Goal: Information Seeking & Learning: Learn about a topic

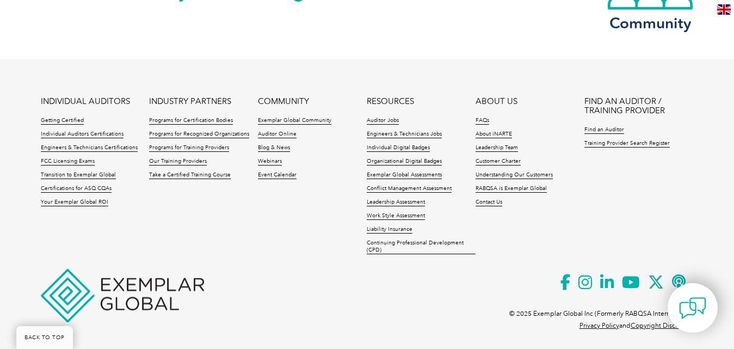
scroll to position [1223, 0]
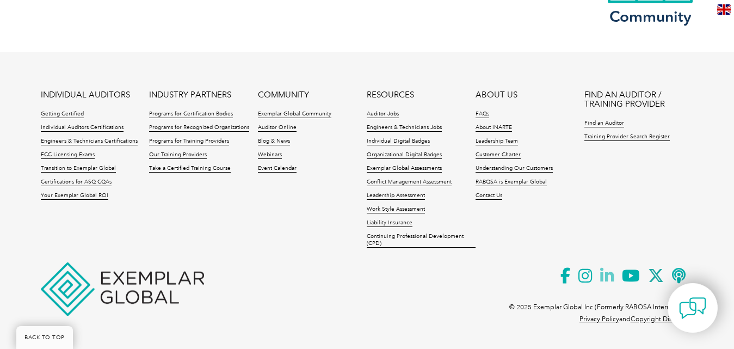
click at [606, 276] on icon at bounding box center [611, 275] width 22 height 27
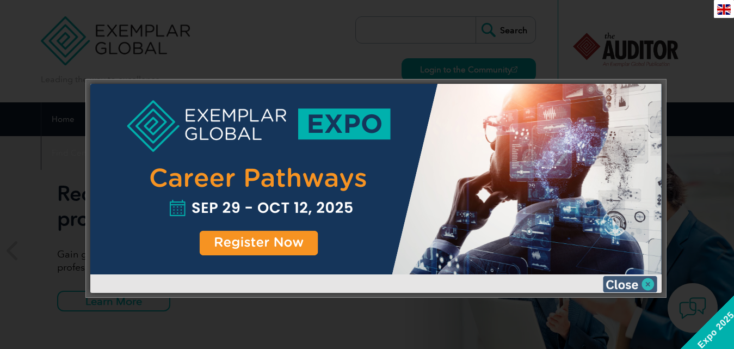
click at [650, 285] on img at bounding box center [630, 284] width 54 height 16
